Goal: Navigation & Orientation: Find specific page/section

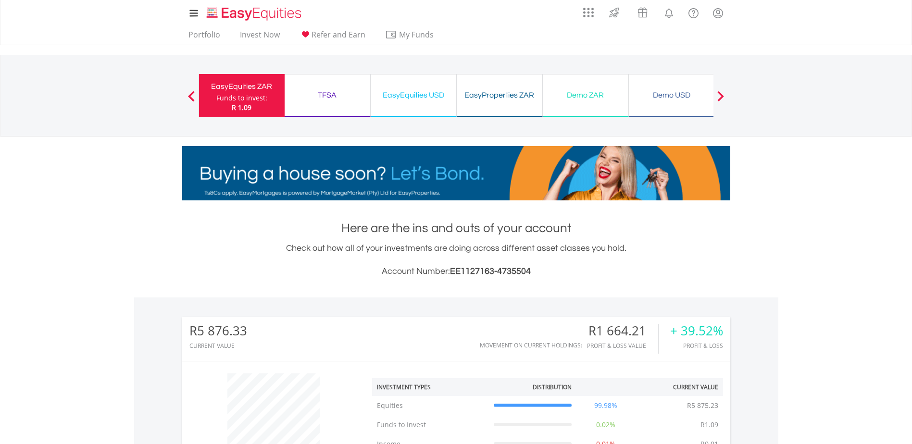
click at [349, 96] on div "TFSA" at bounding box center [327, 94] width 74 height 13
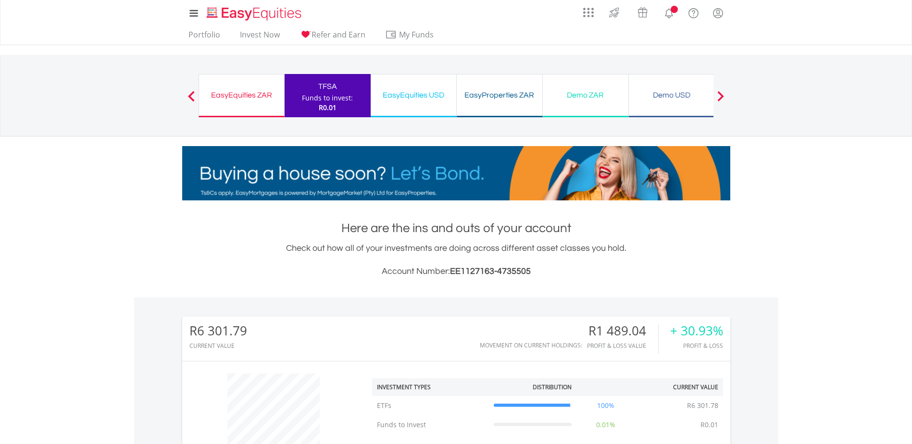
scroll to position [92, 183]
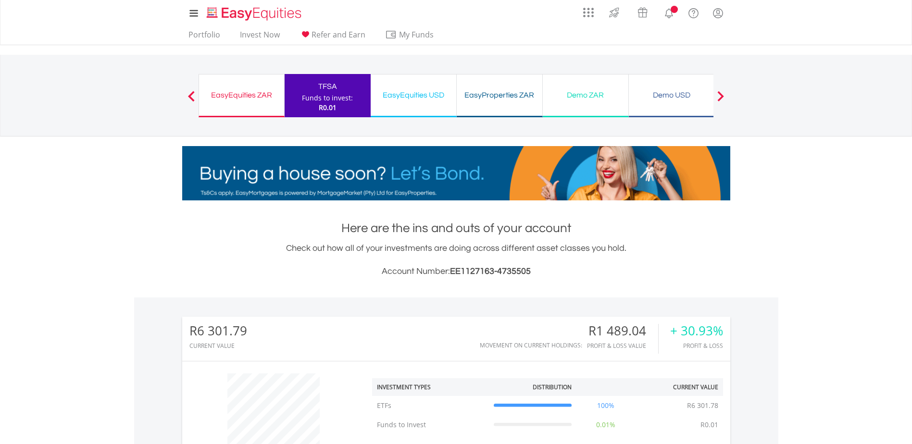
click at [399, 107] on div "EasyEquities USD Funds to invest: R0.01" at bounding box center [414, 95] width 86 height 43
